Goal: Task Accomplishment & Management: Complete application form

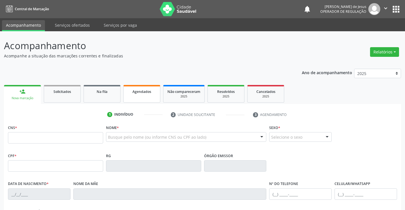
click at [141, 97] on link "Agendados" at bounding box center [141, 94] width 37 height 18
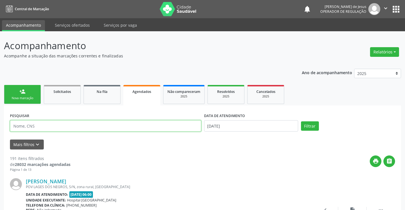
click at [128, 128] on input "text" at bounding box center [105, 125] width 191 height 11
click at [133, 126] on input "7" at bounding box center [105, 125] width 191 height 11
type input "700005267196007"
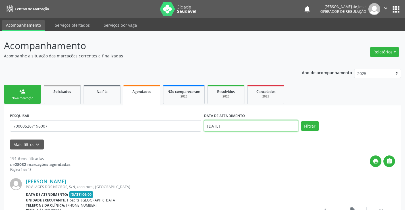
click at [263, 125] on input "[DATE]" at bounding box center [251, 125] width 94 height 11
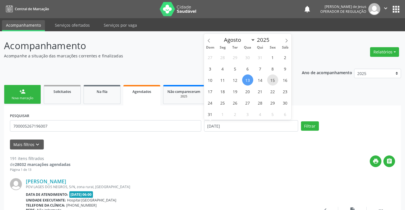
click at [272, 78] on span "15" at bounding box center [272, 80] width 11 height 11
type input "[DATE]"
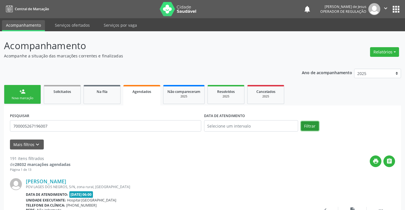
click at [313, 127] on button "Filtrar" at bounding box center [310, 126] width 18 height 10
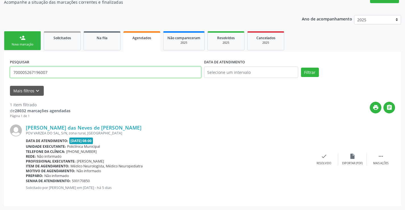
click at [181, 72] on input "700005267196007" at bounding box center [105, 72] width 191 height 11
type input "701408612479338"
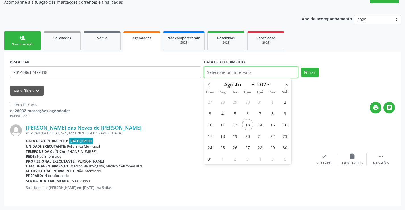
click at [240, 69] on input "text" at bounding box center [251, 72] width 94 height 11
click at [249, 123] on span "13" at bounding box center [247, 124] width 11 height 11
type input "[DATE]"
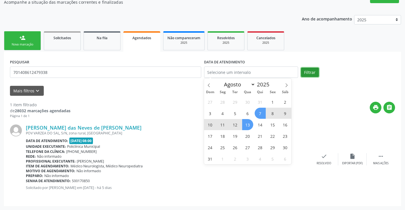
click at [314, 73] on button "Filtrar" at bounding box center [310, 73] width 18 height 10
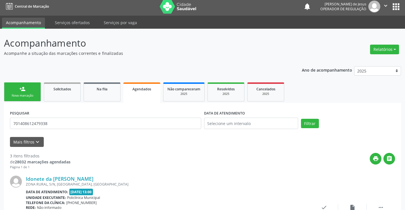
scroll to position [0, 0]
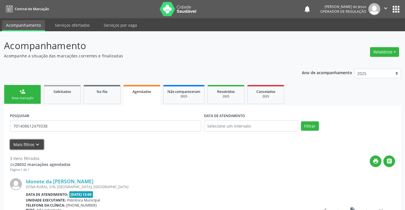
click at [33, 147] on button "Mais filtros keyboard_arrow_down" at bounding box center [27, 145] width 34 height 10
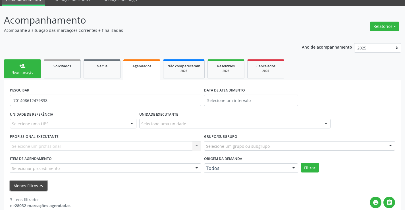
scroll to position [57, 0]
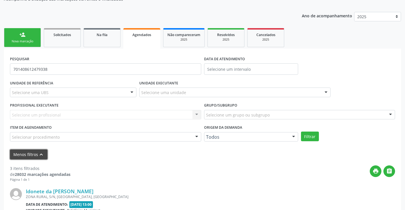
click at [42, 152] on icon "keyboard_arrow_up" at bounding box center [41, 155] width 6 height 6
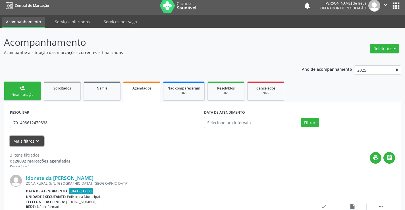
scroll to position [0, 0]
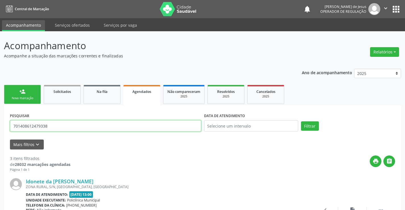
click at [149, 127] on input "701408612479338" at bounding box center [105, 125] width 191 height 11
click at [128, 127] on input "text" at bounding box center [105, 125] width 191 height 11
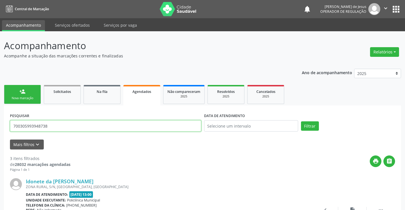
type input "700305993948738"
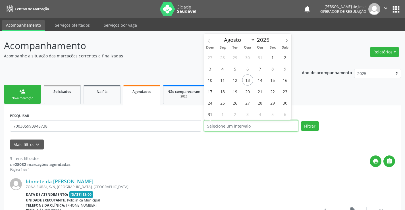
click at [241, 124] on input "text" at bounding box center [251, 125] width 94 height 11
click at [272, 80] on span "15" at bounding box center [272, 80] width 11 height 11
type input "[DATE]"
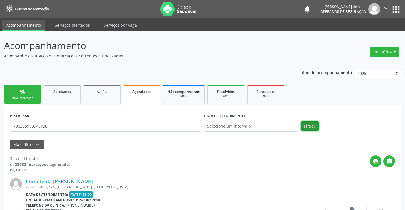
drag, startPoint x: 311, startPoint y: 129, endPoint x: 296, endPoint y: 112, distance: 22.3
click at [299, 115] on div "PESQUISAR 700305993948738 DATA DE ATENDIMENTO Filtrar" at bounding box center [203, 123] width 388 height 24
click at [312, 126] on button "Filtrar" at bounding box center [310, 126] width 18 height 10
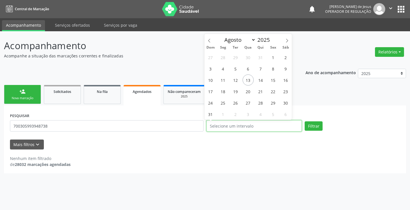
click at [264, 129] on input "text" at bounding box center [253, 125] width 95 height 11
click at [269, 80] on span "15" at bounding box center [272, 80] width 11 height 11
type input "[DATE]"
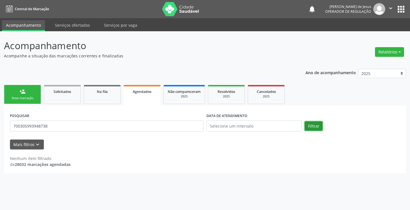
click at [317, 129] on button "Filtrar" at bounding box center [313, 126] width 18 height 10
click at [112, 130] on input "700305993948738" at bounding box center [106, 125] width 193 height 11
type input "1"
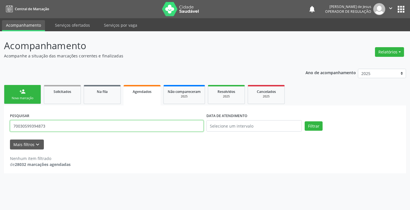
type input "700305993948738"
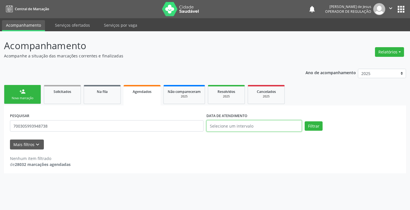
click at [236, 130] on input "text" at bounding box center [253, 125] width 95 height 11
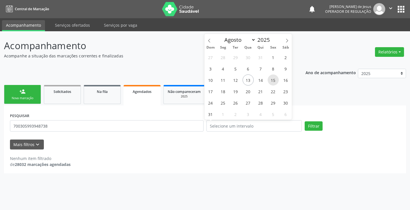
click at [275, 83] on span "15" at bounding box center [272, 80] width 11 height 11
type input "[DATE]"
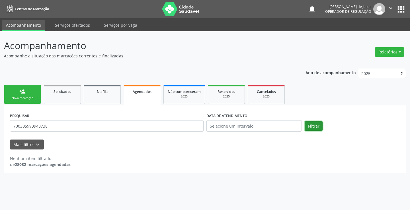
click at [313, 126] on button "Filtrar" at bounding box center [313, 126] width 18 height 10
click at [276, 122] on input "text" at bounding box center [253, 125] width 95 height 11
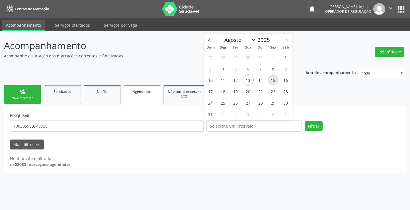
click at [274, 77] on span "15" at bounding box center [272, 80] width 11 height 11
type input "[DATE]"
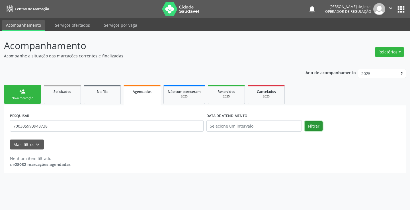
click at [309, 123] on button "Filtrar" at bounding box center [313, 126] width 18 height 10
click at [309, 122] on button "Filtrar" at bounding box center [313, 126] width 18 height 10
click at [164, 127] on input "700305993948738" at bounding box center [106, 125] width 193 height 11
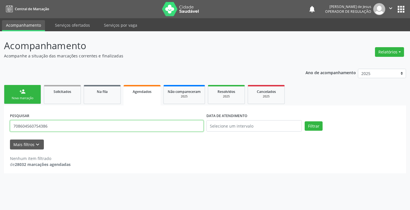
type input "708604560754386"
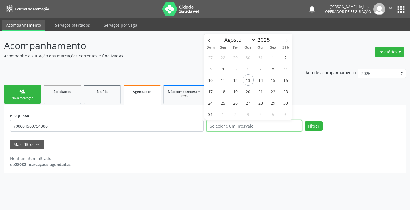
click at [235, 132] on input "text" at bounding box center [253, 125] width 95 height 11
click at [250, 92] on span "20" at bounding box center [247, 91] width 11 height 11
type input "[DATE]"
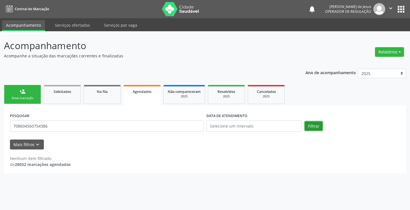
click at [307, 123] on button "Filtrar" at bounding box center [313, 126] width 18 height 10
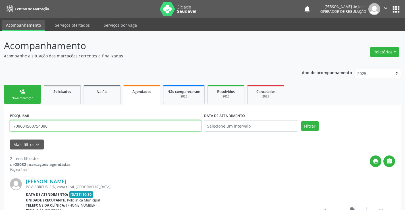
click at [114, 122] on input "708604560754386" at bounding box center [105, 125] width 191 height 11
type input "700505708686855"
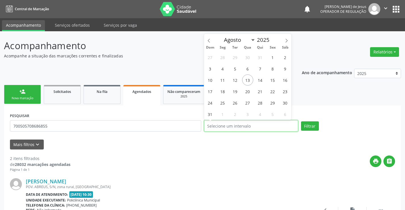
click at [225, 128] on input "text" at bounding box center [251, 125] width 94 height 11
click at [258, 78] on span "14" at bounding box center [260, 80] width 11 height 11
type input "[DATE]"
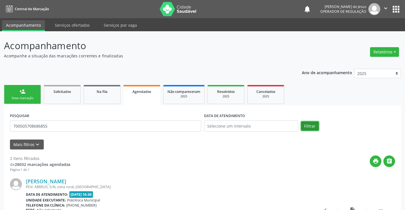
click at [311, 127] on button "Filtrar" at bounding box center [310, 126] width 18 height 10
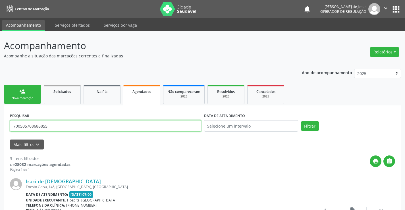
click at [191, 128] on input "700505708686855" at bounding box center [105, 125] width 191 height 11
type input "702801680380560"
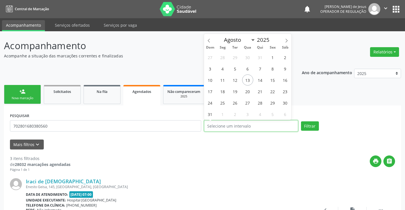
click at [229, 125] on input "text" at bounding box center [251, 125] width 94 height 11
click at [273, 80] on span "15" at bounding box center [272, 80] width 11 height 11
type input "[DATE]"
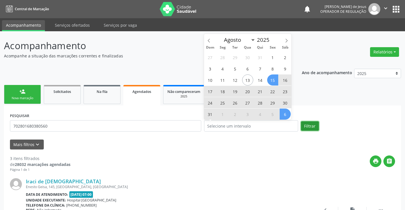
drag, startPoint x: 309, startPoint y: 125, endPoint x: 306, endPoint y: 124, distance: 3.4
click at [307, 124] on button "Filtrar" at bounding box center [310, 126] width 18 height 10
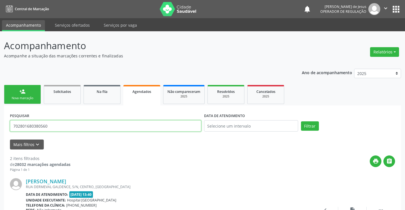
click at [127, 130] on input "702801680380560" at bounding box center [105, 125] width 191 height 11
type input "708601042662988"
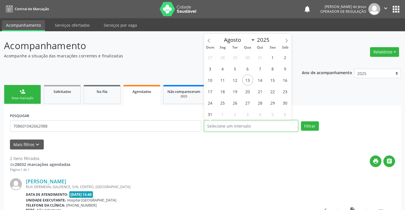
click at [224, 127] on input "text" at bounding box center [251, 125] width 94 height 11
click at [249, 91] on span "20" at bounding box center [247, 91] width 11 height 11
type input "[DATE]"
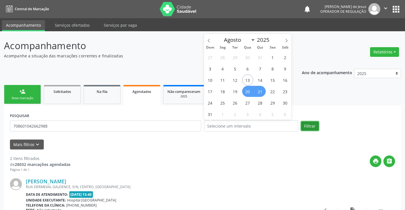
click at [306, 126] on button "Filtrar" at bounding box center [310, 126] width 18 height 10
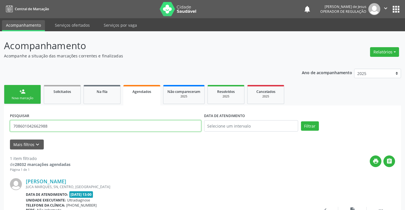
click at [113, 130] on input "708601042662988" at bounding box center [105, 125] width 191 height 11
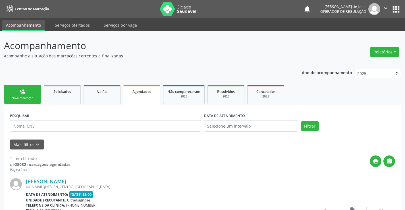
click at [16, 95] on link "person_add Nova marcação" at bounding box center [22, 94] width 37 height 19
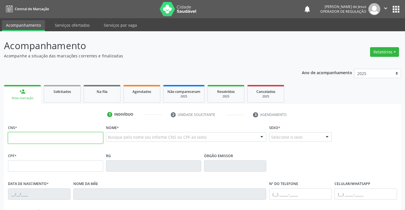
click at [19, 139] on input "text" at bounding box center [55, 137] width 95 height 11
type input "702 3061 1866 4917"
type input "0979731909"
type input "[DATE]"
type input "[PHONE_NUMBER]"
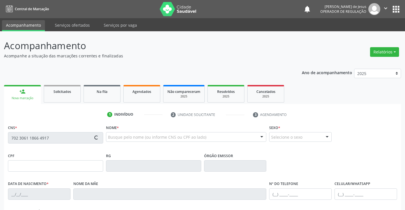
type input "[PHONE_NUMBER]"
type input "880.937.601-30"
type input "S/N"
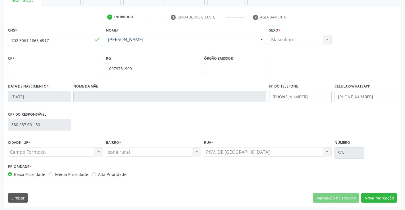
scroll to position [98, 0]
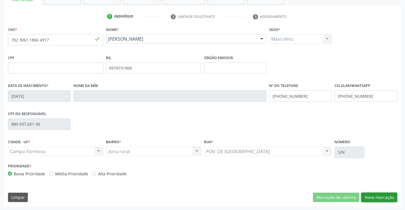
click at [369, 199] on button "Nova marcação" at bounding box center [380, 198] width 36 height 10
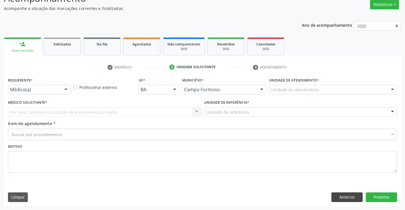
scroll to position [47, 0]
click at [65, 91] on div at bounding box center [66, 90] width 9 height 10
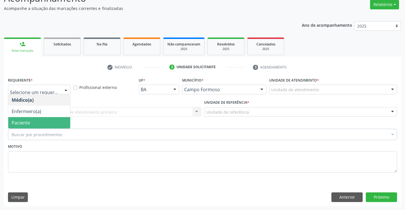
click at [29, 120] on span "Paciente" at bounding box center [21, 123] width 18 height 6
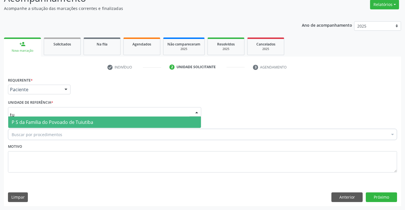
type input "tui"
click at [36, 121] on span "P S da Familia do Povoado de Tuiutiba" at bounding box center [53, 122] width 82 height 6
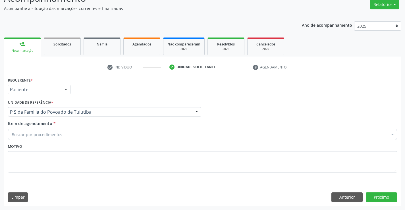
click at [26, 139] on div "Buscar por procedimentos" at bounding box center [202, 134] width 389 height 11
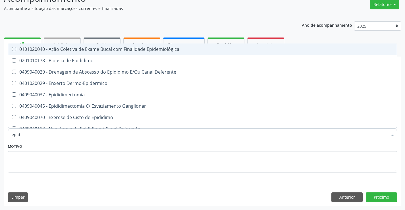
type input "epidi"
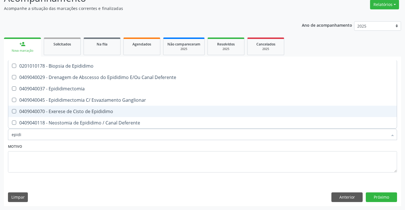
click at [56, 110] on div "0409040070 - Exerese de Cisto de Epididimo" at bounding box center [203, 111] width 382 height 5
checkbox Epididimo "true"
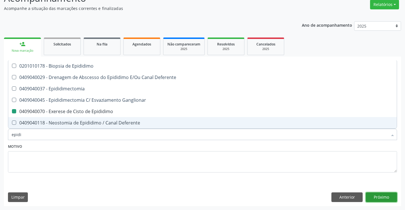
click at [374, 194] on button "Próximo" at bounding box center [381, 198] width 31 height 10
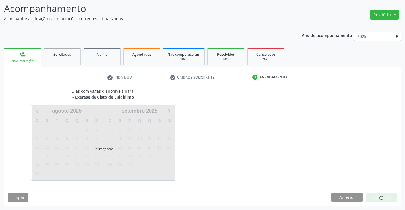
scroll to position [37, 0]
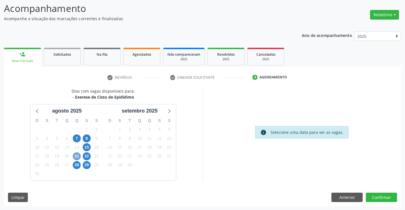
click at [78, 156] on span "21" at bounding box center [77, 156] width 8 height 8
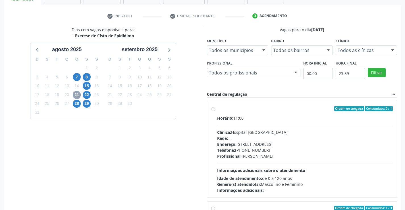
scroll to position [114, 0]
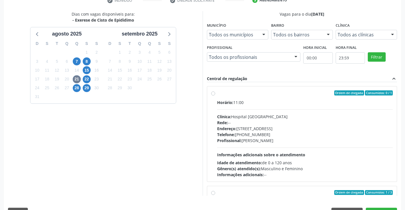
click at [217, 94] on label "Ordem de chegada Consumidos: 0 / 1 Horário: 11:00 Clínica: Hospital [GEOGRAPHIC…" at bounding box center [305, 133] width 176 height 87
click at [214, 94] on input "Ordem de chegada Consumidos: 0 / 1 Horário: 11:00 Clínica: Hospital [GEOGRAPHIC…" at bounding box center [213, 92] width 4 height 5
radio input "true"
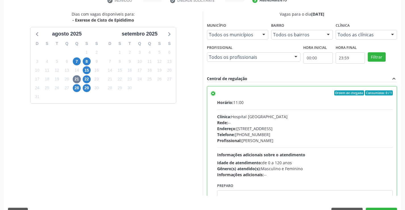
scroll to position [130, 0]
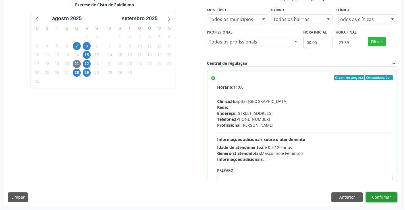
click at [372, 195] on button "Confirmar" at bounding box center [381, 198] width 31 height 10
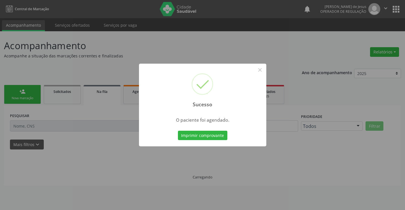
scroll to position [0, 0]
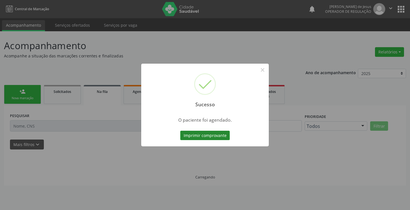
click at [215, 135] on button "Imprimir comprovante" at bounding box center [204, 136] width 49 height 10
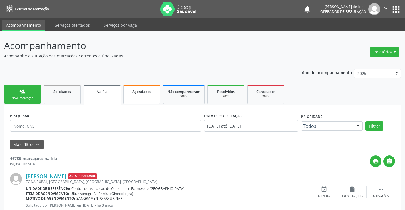
click at [151, 98] on link "Agendados" at bounding box center [141, 94] width 37 height 19
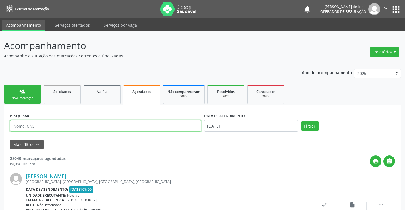
click at [95, 125] on input "text" at bounding box center [105, 125] width 191 height 11
type input "704300558474092"
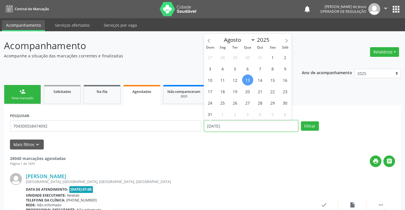
click at [224, 129] on input "[DATE]" at bounding box center [251, 125] width 94 height 11
click at [234, 93] on span "19" at bounding box center [235, 91] width 11 height 11
type input "[DATE]"
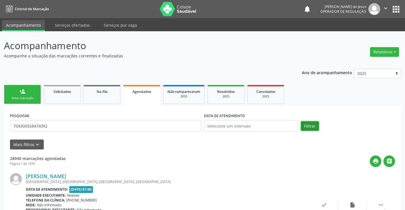
drag, startPoint x: 307, startPoint y: 125, endPoint x: 301, endPoint y: 126, distance: 6.2
click at [306, 125] on button "Filtrar" at bounding box center [310, 126] width 18 height 10
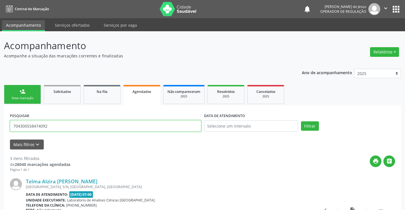
click at [88, 128] on input "704300558474092" at bounding box center [105, 125] width 191 height 11
type input "700004508920408"
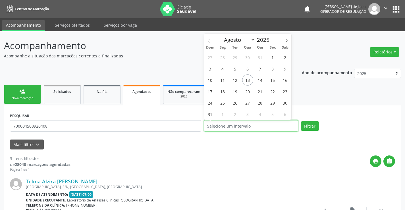
click at [230, 129] on input "text" at bounding box center [251, 125] width 94 height 11
click at [224, 93] on span "18" at bounding box center [222, 91] width 11 height 11
type input "[DATE]"
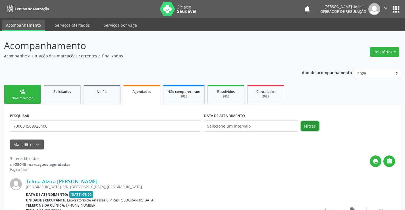
click at [307, 125] on button "Filtrar" at bounding box center [310, 126] width 18 height 10
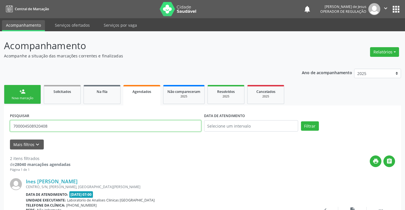
click at [101, 123] on input "700004508920408" at bounding box center [105, 125] width 191 height 11
type input "700500785786651"
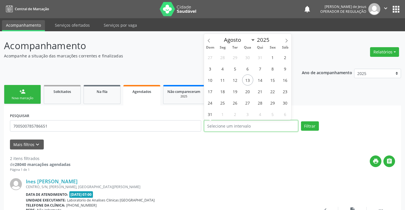
click at [224, 127] on input "text" at bounding box center [251, 125] width 94 height 11
click at [276, 80] on span "15" at bounding box center [272, 80] width 11 height 11
type input "[DATE]"
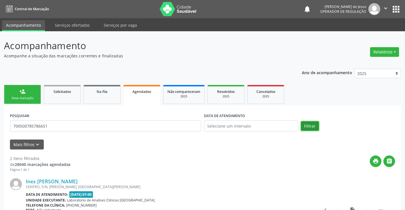
drag, startPoint x: 309, startPoint y: 126, endPoint x: 306, endPoint y: 127, distance: 3.2
click at [308, 126] on button "Filtrar" at bounding box center [310, 126] width 18 height 10
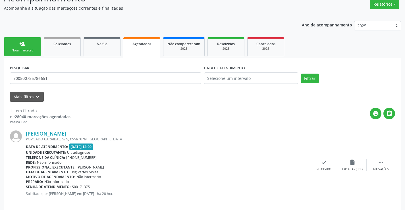
scroll to position [54, 0]
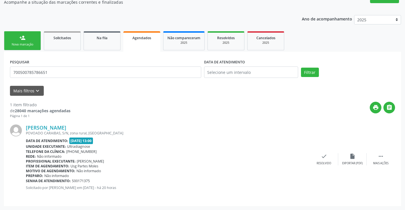
click at [22, 45] on div "Nova marcação" at bounding box center [22, 44] width 28 height 4
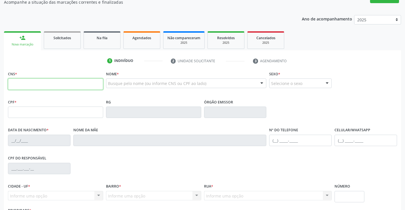
click at [27, 86] on input "text" at bounding box center [55, 84] width 95 height 11
type input "700 1079 2803 1314"
type input "[DATE]"
type input "[PHONE_NUMBER]"
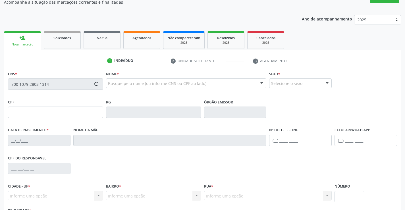
type input "S/N"
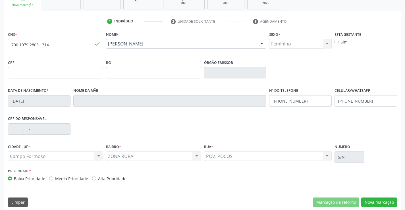
scroll to position [98, 0]
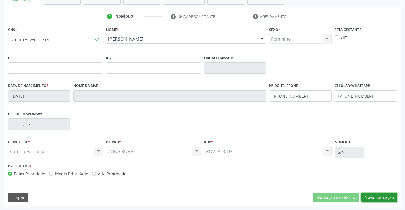
click at [376, 198] on button "Nova marcação" at bounding box center [380, 198] width 36 height 10
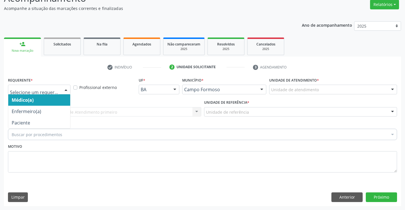
click at [66, 89] on div at bounding box center [66, 90] width 9 height 10
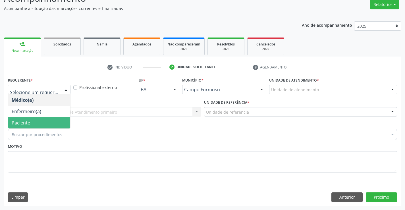
click at [28, 124] on span "Paciente" at bounding box center [21, 123] width 18 height 6
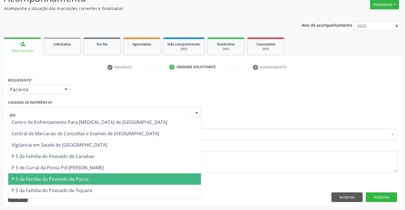
type input "poc"
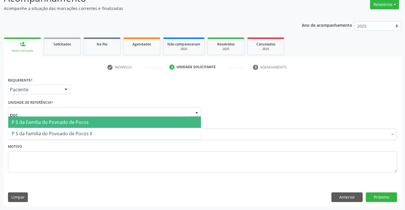
click at [46, 121] on span "P S da Familia do Povoado de Pocos" at bounding box center [50, 122] width 77 height 6
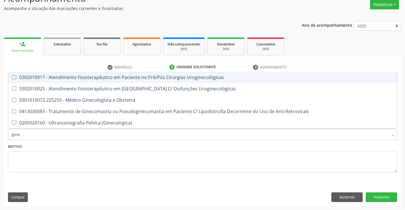
type input "ginec"
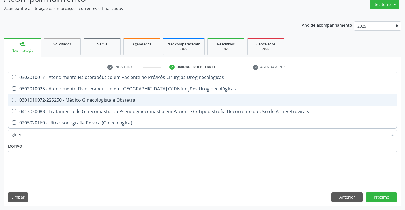
click at [81, 99] on div "0301010072-225250 - Médico Ginecologista e Obstetra" at bounding box center [203, 100] width 382 height 5
checkbox Obstetra "true"
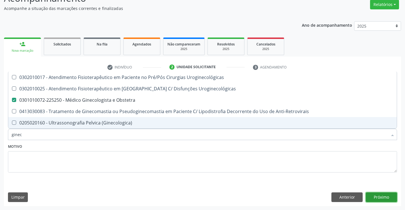
click at [379, 198] on button "Próximo" at bounding box center [381, 198] width 31 height 10
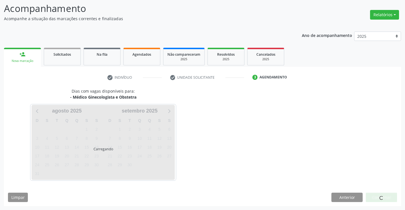
scroll to position [37, 0]
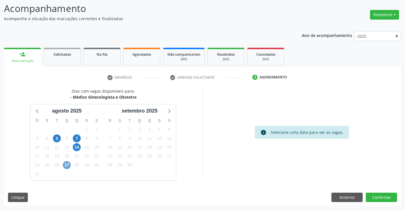
click at [67, 166] on span "27" at bounding box center [67, 165] width 8 height 8
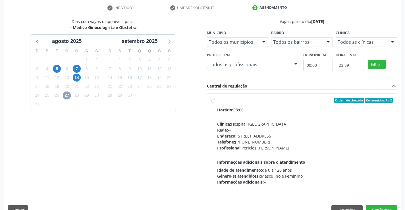
scroll to position [119, 0]
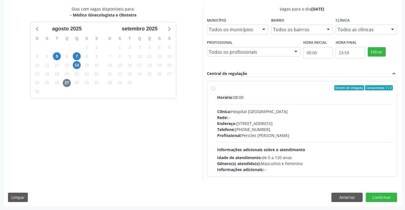
click at [217, 89] on label "Ordem de chegada Consumidos: 1 / 2 Horário: 08:00 Clínica: Hospital [GEOGRAPHIC…" at bounding box center [305, 128] width 176 height 87
click at [213, 89] on input "Ordem de chegada Consumidos: 1 / 2 Horário: 08:00 Clínica: Hospital [GEOGRAPHIC…" at bounding box center [213, 87] width 4 height 5
radio input "true"
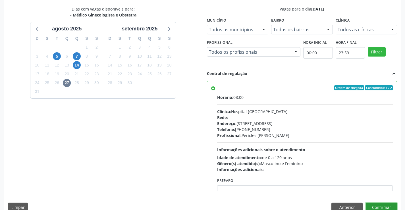
click at [379, 206] on button "Confirmar" at bounding box center [381, 208] width 31 height 10
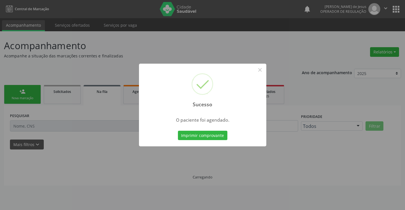
scroll to position [0, 0]
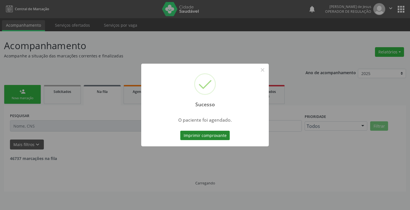
click at [188, 137] on button "Imprimir comprovante" at bounding box center [204, 136] width 49 height 10
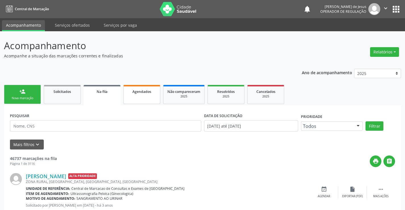
click at [147, 91] on span "Agendados" at bounding box center [142, 91] width 19 height 5
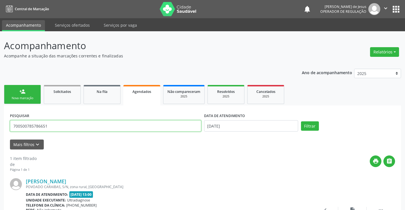
click at [90, 129] on input "700500785786651" at bounding box center [105, 125] width 191 height 11
type input "702300586470520"
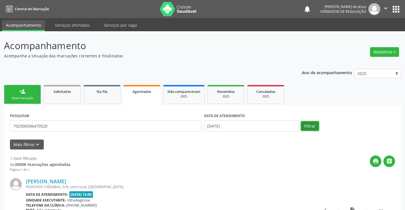
click at [310, 127] on button "Filtrar" at bounding box center [310, 126] width 18 height 10
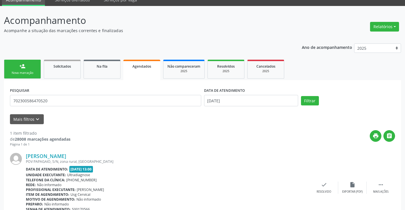
scroll to position [54, 0]
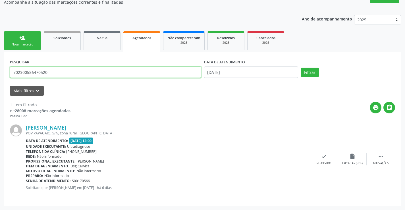
click at [104, 75] on input "702300586470520" at bounding box center [105, 72] width 191 height 11
type input "708300787033860"
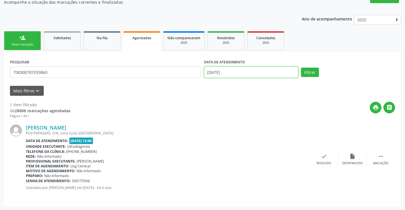
click at [258, 72] on input "[DATE]" at bounding box center [251, 72] width 94 height 11
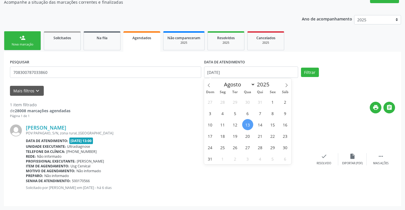
click at [248, 127] on span "13" at bounding box center [247, 124] width 11 height 11
type input "[DATE]"
click at [247, 138] on span "20" at bounding box center [247, 136] width 11 height 11
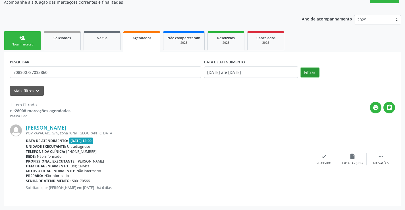
click at [307, 76] on button "Filtrar" at bounding box center [310, 73] width 18 height 10
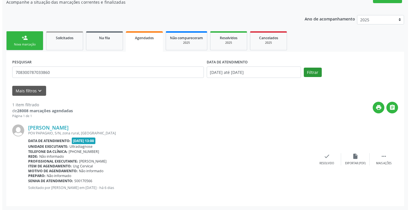
scroll to position [0, 0]
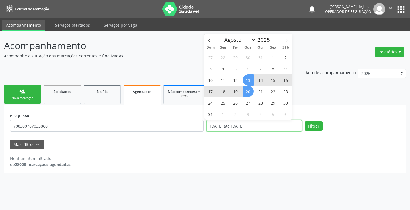
click at [234, 123] on input "[DATE] até [DATE]" at bounding box center [253, 125] width 95 height 11
click at [249, 80] on span "13" at bounding box center [247, 80] width 11 height 11
type input "[DATE]"
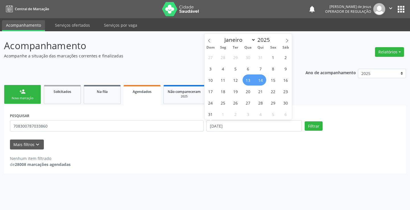
click at [265, 81] on span "14" at bounding box center [260, 80] width 11 height 11
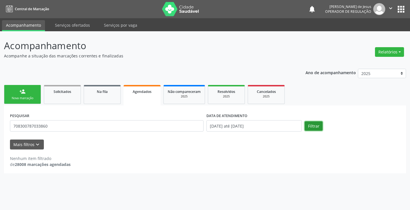
click at [312, 121] on button "Filtrar" at bounding box center [313, 126] width 18 height 10
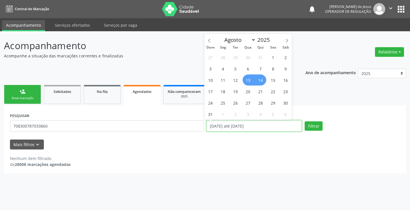
click at [259, 127] on input "[DATE] até [DATE]" at bounding box center [253, 125] width 95 height 11
click at [274, 56] on span "1" at bounding box center [272, 57] width 11 height 11
type input "[DATE]"
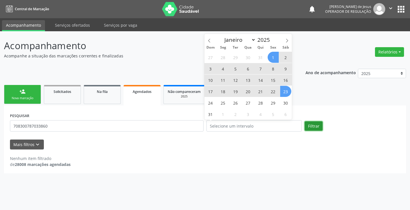
click at [309, 121] on button "Filtrar" at bounding box center [313, 126] width 18 height 10
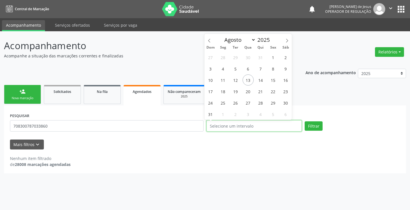
click at [288, 126] on input "text" at bounding box center [253, 125] width 95 height 11
click at [224, 94] on span "18" at bounding box center [222, 91] width 11 height 11
type input "[DATE]"
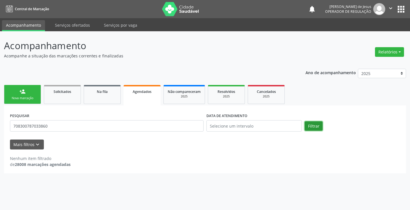
click at [315, 124] on button "Filtrar" at bounding box center [313, 126] width 18 height 10
click at [136, 123] on input "708300787033860" at bounding box center [106, 125] width 193 height 11
drag, startPoint x: 136, startPoint y: 123, endPoint x: 133, endPoint y: 122, distance: 3.1
click at [136, 123] on input "708300787033860" at bounding box center [106, 125] width 193 height 11
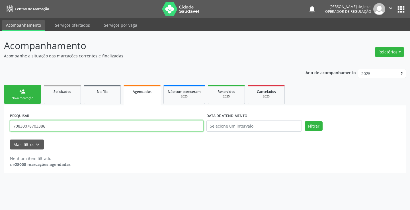
type input "708300787033860"
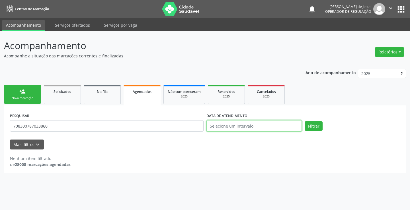
click at [231, 128] on input "text" at bounding box center [253, 125] width 95 height 11
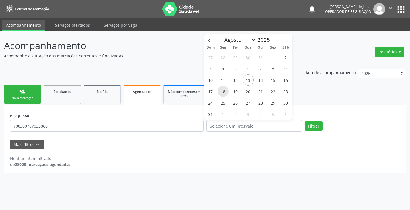
click at [227, 92] on span "18" at bounding box center [222, 91] width 11 height 11
type input "[DATE]"
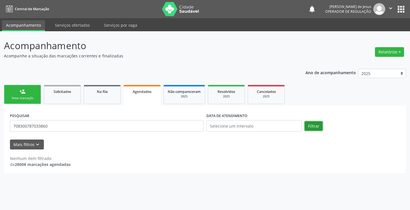
click at [313, 128] on button "Filtrar" at bounding box center [313, 126] width 18 height 10
